Goal: Find specific page/section: Find specific page/section

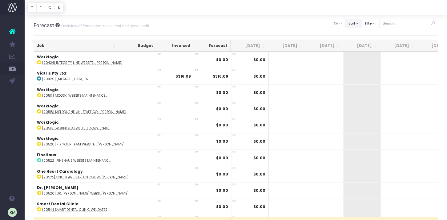
click at [362, 26] on button "sort" at bounding box center [353, 24] width 17 height 10
click at [361, 22] on button "sort" at bounding box center [353, 24] width 17 height 10
click at [362, 22] on button "sort" at bounding box center [353, 24] width 17 height 10
click at [379, 23] on button "filter" at bounding box center [370, 24] width 18 height 10
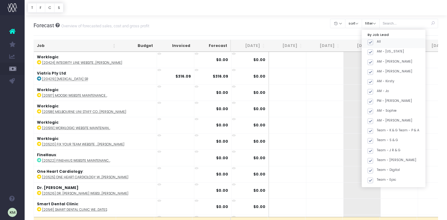
click at [373, 42] on span at bounding box center [370, 43] width 6 height 6
click at [380, 42] on input "All" at bounding box center [378, 41] width 4 height 4
checkbox input "false"
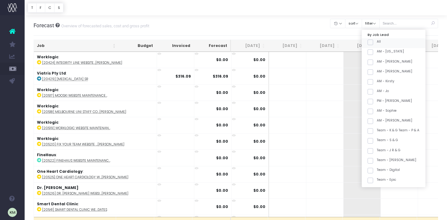
checkbox input "false"
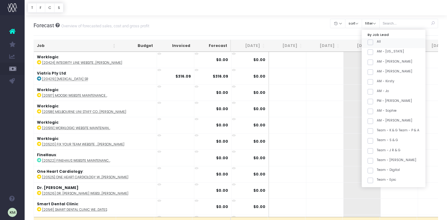
checkbox input "false"
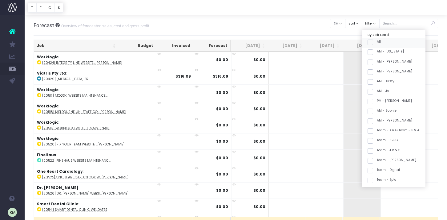
checkbox input "false"
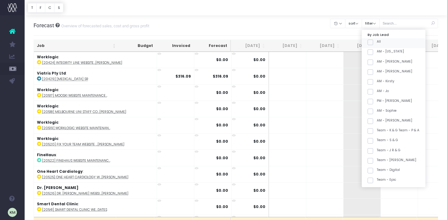
checkbox input "false"
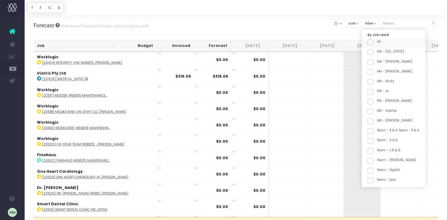
checkbox input "false"
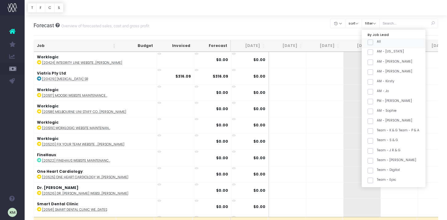
checkbox input "false"
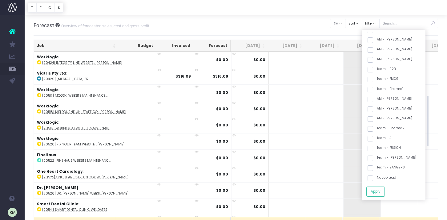
scroll to position [178, 0]
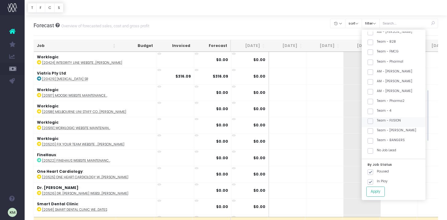
click at [373, 121] on span at bounding box center [370, 122] width 6 height 6
click at [377, 121] on input "Team - FUSION" at bounding box center [378, 120] width 4 height 4
checkbox input "true"
click at [384, 189] on button "Apply" at bounding box center [375, 192] width 18 height 10
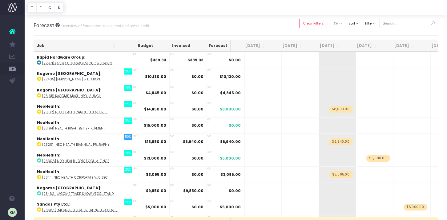
click at [114, 46] on th "Job" at bounding box center [76, 46] width 85 height 12
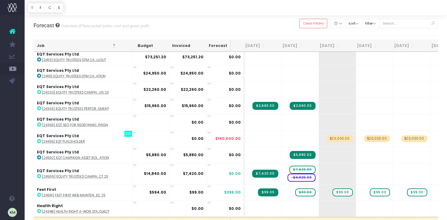
scroll to position [677, 0]
